Goal: Task Accomplishment & Management: Manage account settings

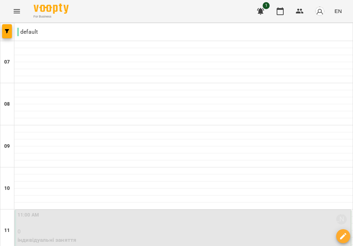
scroll to position [515, 0]
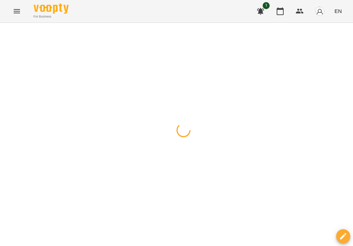
click at [209, 23] on div at bounding box center [176, 23] width 353 height 0
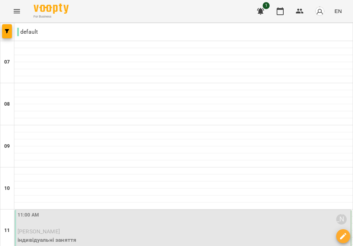
scroll to position [114, 0]
click at [144, 227] on p "[PERSON_NAME]" at bounding box center [184, 231] width 332 height 8
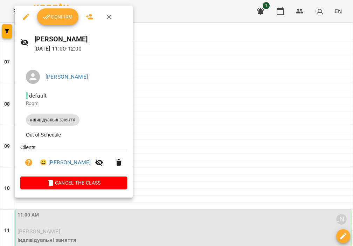
click at [68, 16] on span "Confirm" at bounding box center [58, 17] width 30 height 8
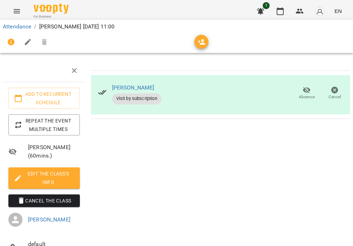
scroll to position [13, 0]
click at [28, 26] on link "Attendance" at bounding box center [17, 26] width 28 height 7
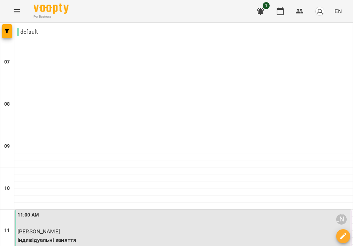
scroll to position [142, 0]
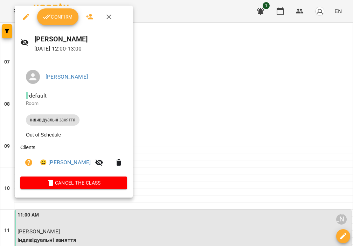
click at [58, 15] on span "Confirm" at bounding box center [58, 17] width 30 height 8
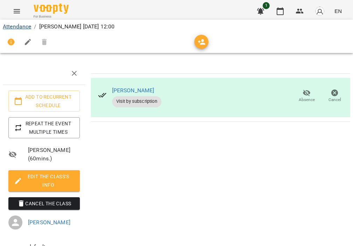
click at [25, 25] on link "Attendance" at bounding box center [17, 26] width 28 height 7
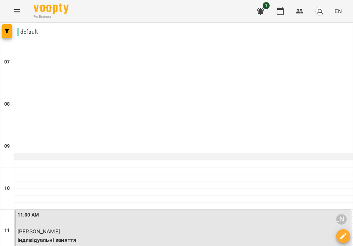
scroll to position [121, 0]
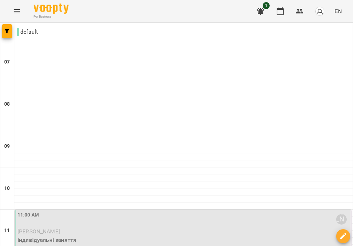
scroll to position [226, 0]
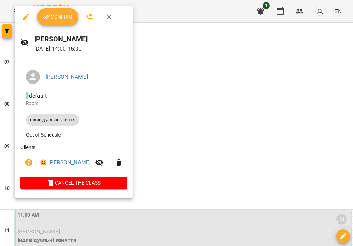
click at [127, 159] on button "button" at bounding box center [118, 162] width 17 height 17
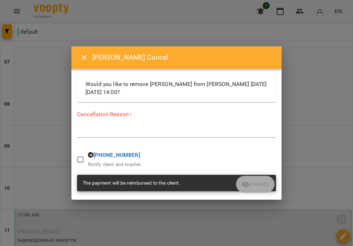
click at [114, 135] on textarea at bounding box center [176, 132] width 199 height 6
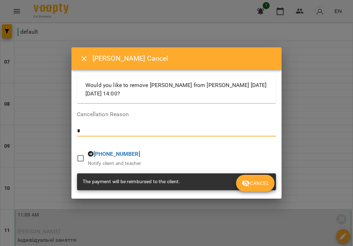
type textarea "*"
click at [259, 186] on span "Cancel" at bounding box center [255, 183] width 27 height 8
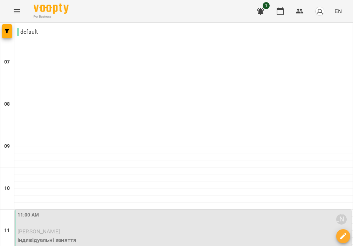
scroll to position [99, 0]
